Goal: Task Accomplishment & Management: Use online tool/utility

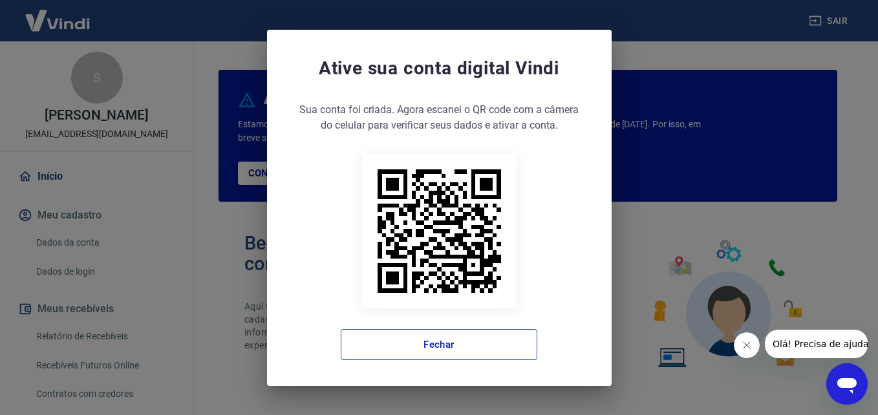
click at [425, 346] on button "Fechar" at bounding box center [439, 344] width 196 height 31
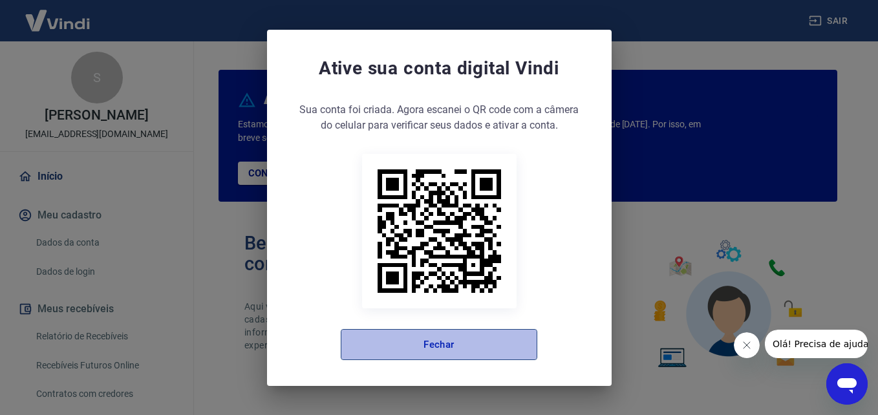
click at [409, 344] on button "Fechar" at bounding box center [439, 344] width 196 height 31
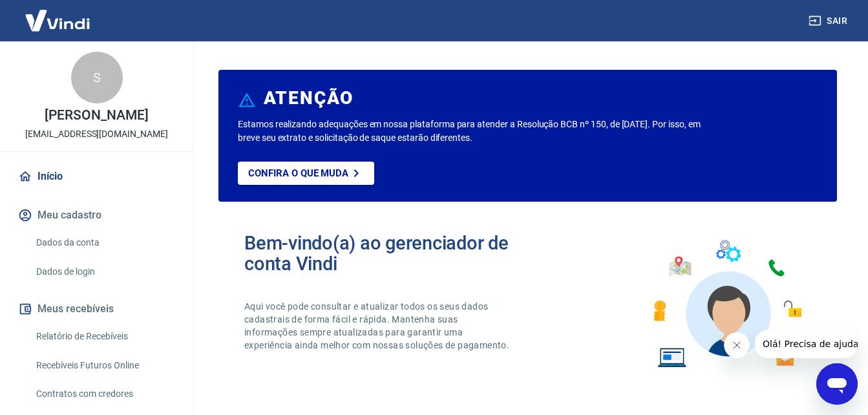
click at [94, 377] on link "Recebíveis Futuros Online" at bounding box center [104, 365] width 147 height 26
